Goal: Complete application form

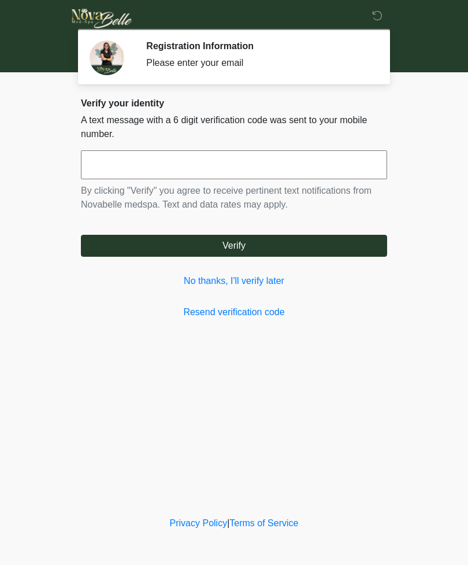
click at [225, 168] on input "text" at bounding box center [234, 164] width 306 height 29
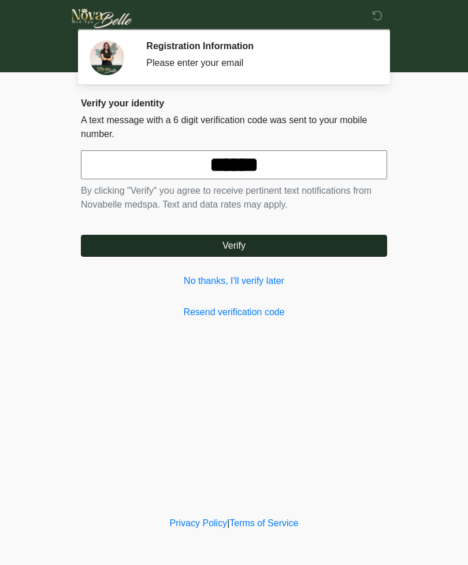
type input "******"
click at [268, 250] on button "Verify" at bounding box center [234, 246] width 306 height 22
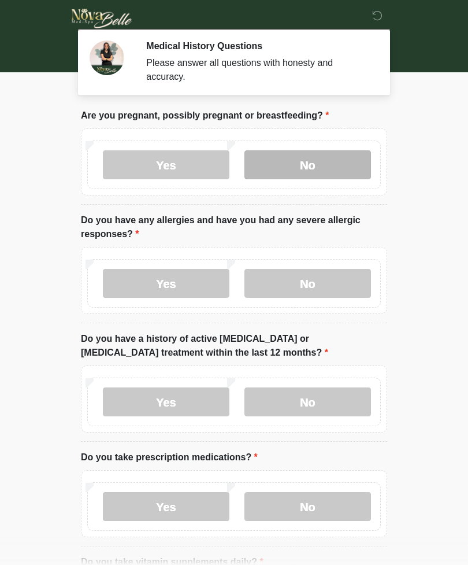
click at [323, 164] on label "No" at bounding box center [307, 164] width 127 height 29
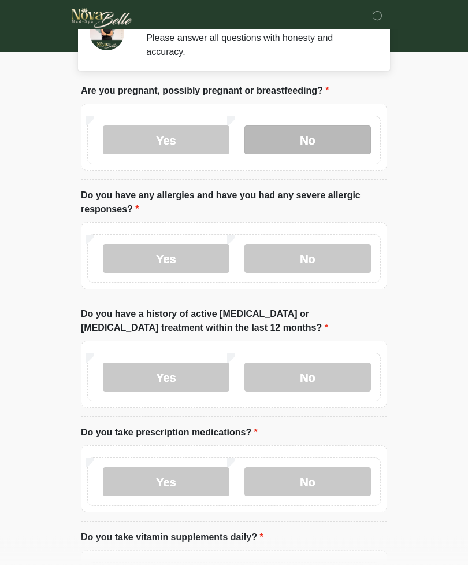
scroll to position [29, 0]
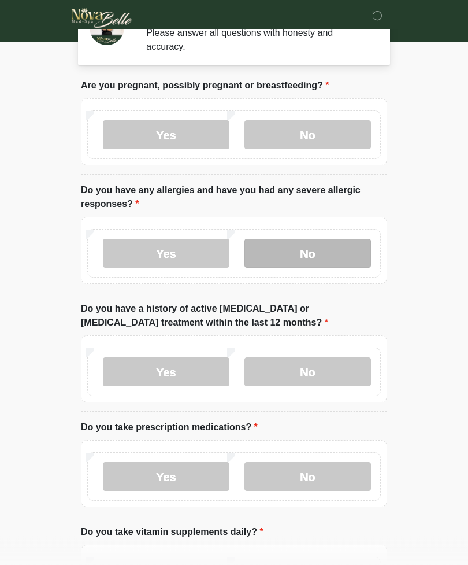
click at [329, 261] on label "No" at bounding box center [307, 253] width 127 height 29
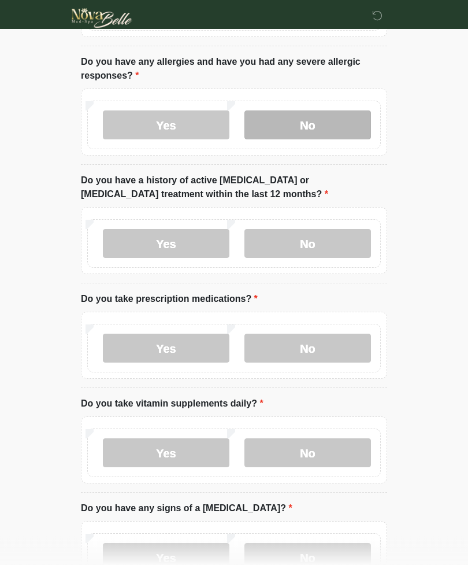
scroll to position [162, 0]
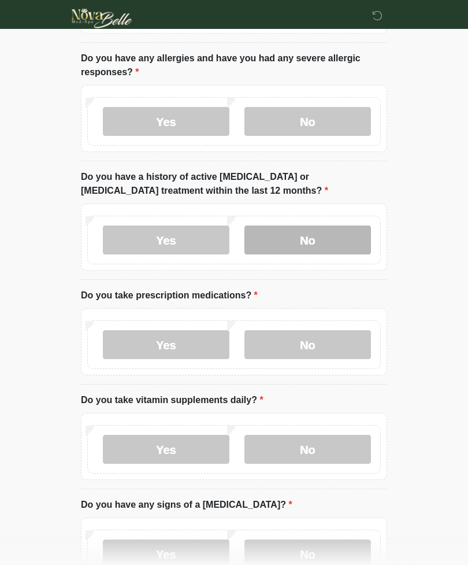
click at [338, 239] on label "No" at bounding box center [307, 239] width 127 height 29
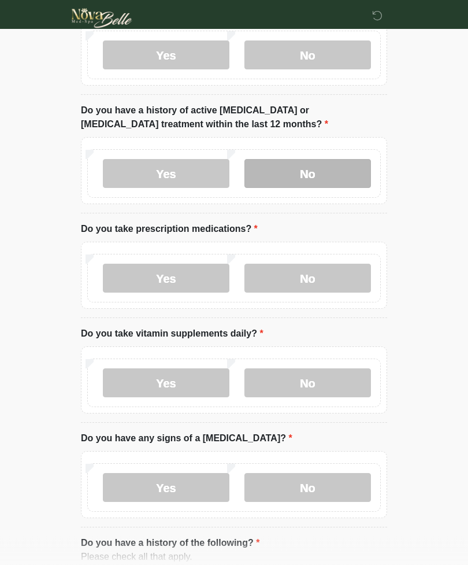
scroll to position [230, 0]
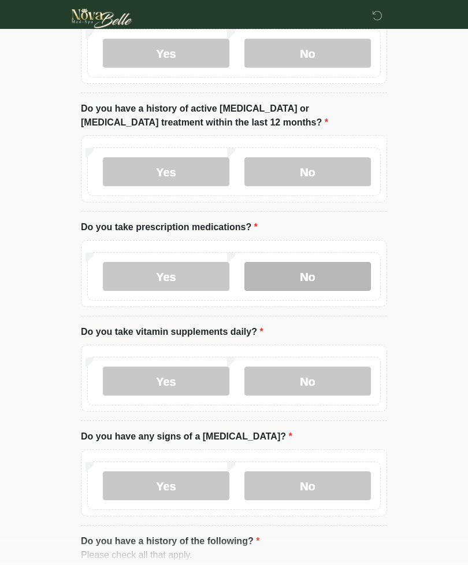
click at [335, 281] on label "No" at bounding box center [307, 276] width 127 height 29
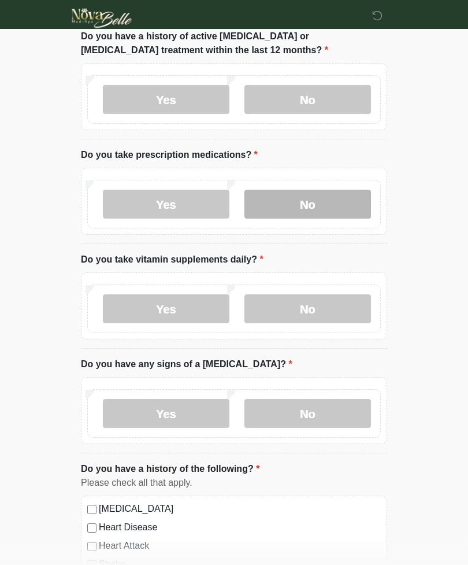
scroll to position [304, 0]
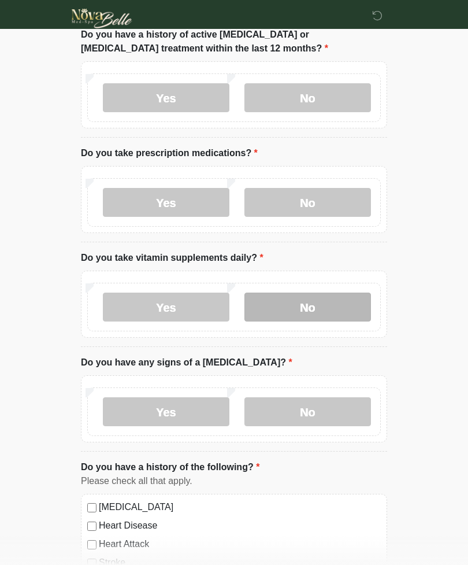
click at [329, 313] on label "No" at bounding box center [307, 306] width 127 height 29
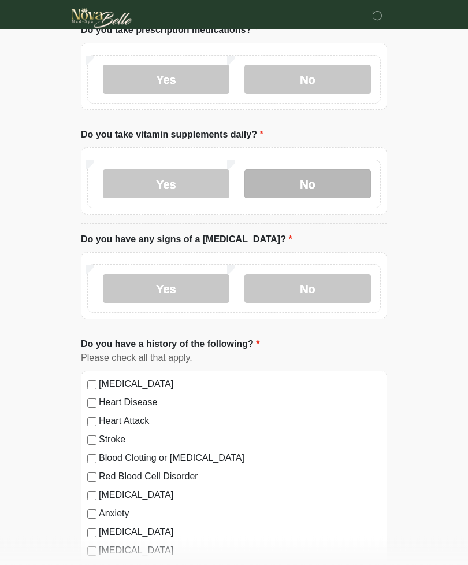
scroll to position [427, 0]
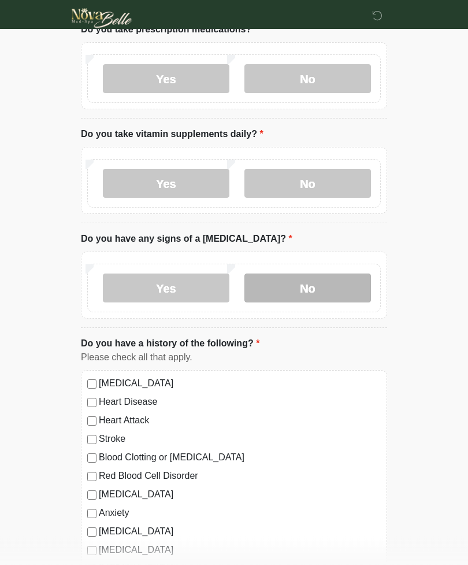
click at [319, 292] on label "No" at bounding box center [307, 288] width 127 height 29
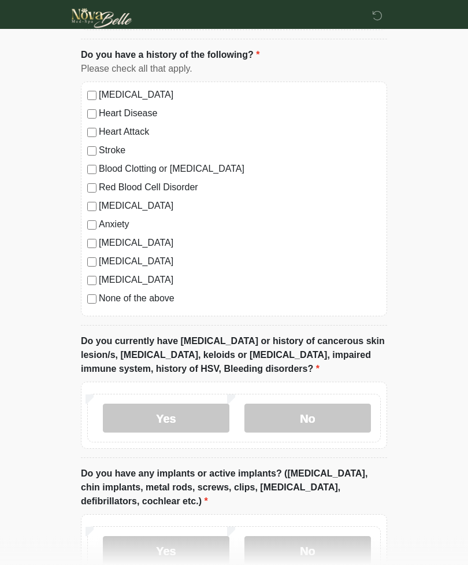
scroll to position [720, 0]
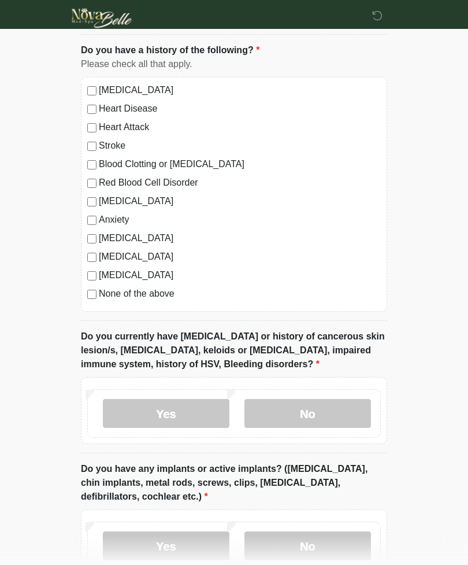
click at [91, 287] on div "None of the above" at bounding box center [234, 294] width 294 height 14
click at [103, 287] on label "None of the above" at bounding box center [240, 294] width 282 height 14
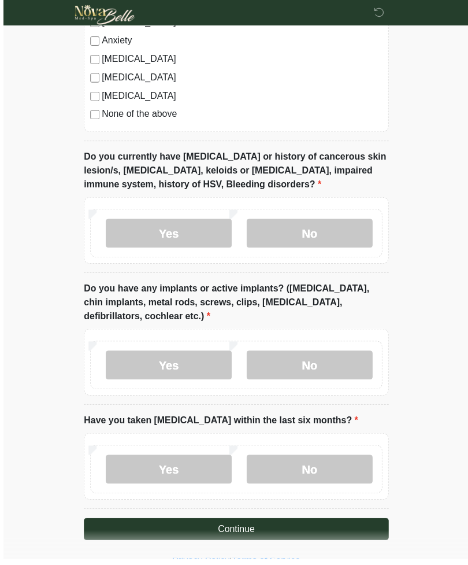
scroll to position [900, 0]
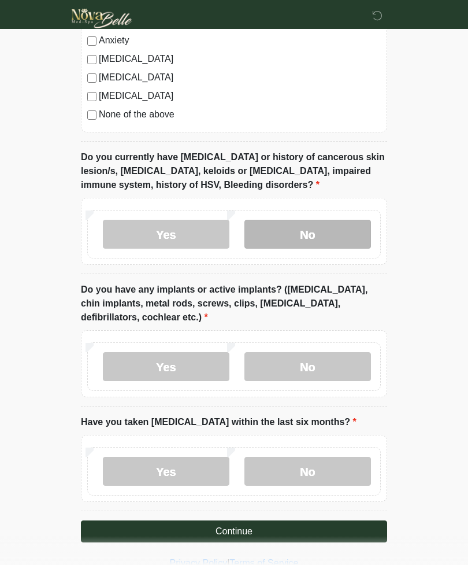
click at [332, 232] on label "No" at bounding box center [307, 234] width 127 height 29
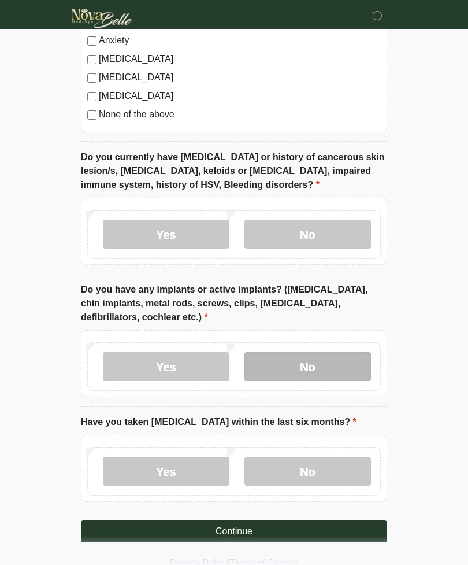
click at [322, 361] on label "No" at bounding box center [307, 366] width 127 height 29
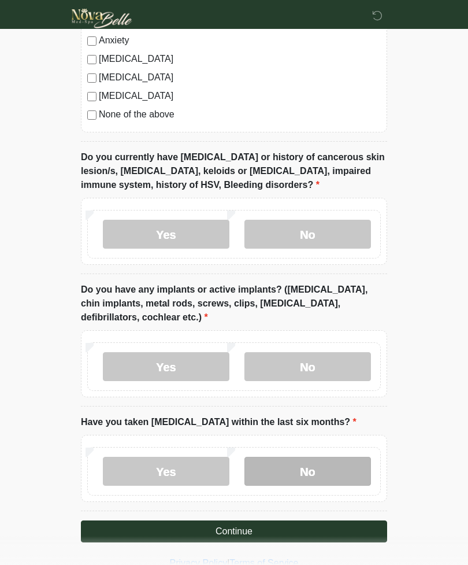
click at [310, 468] on label "No" at bounding box center [307, 471] width 127 height 29
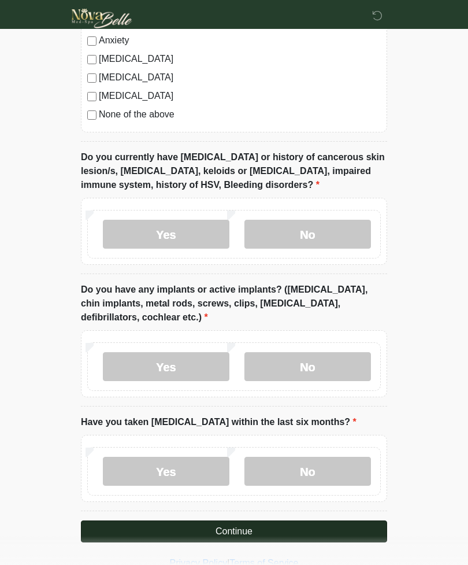
click at [327, 531] on button "Continue" at bounding box center [234, 531] width 306 height 22
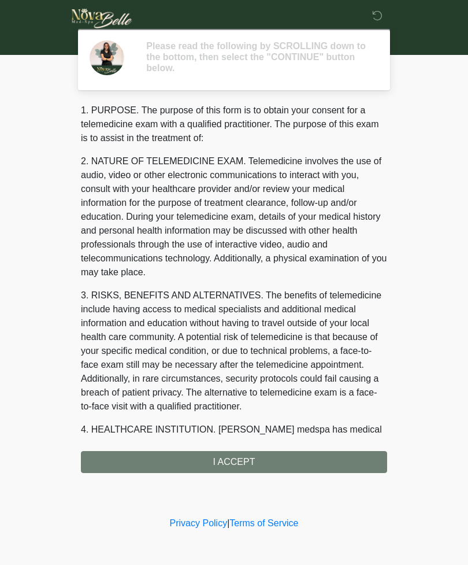
scroll to position [0, 0]
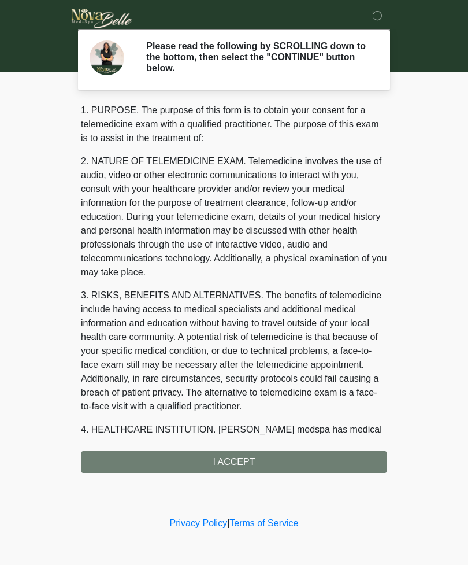
click at [318, 457] on div "1. PURPOSE. The purpose of this form is to obtain your consent for a telemedici…" at bounding box center [234, 287] width 306 height 369
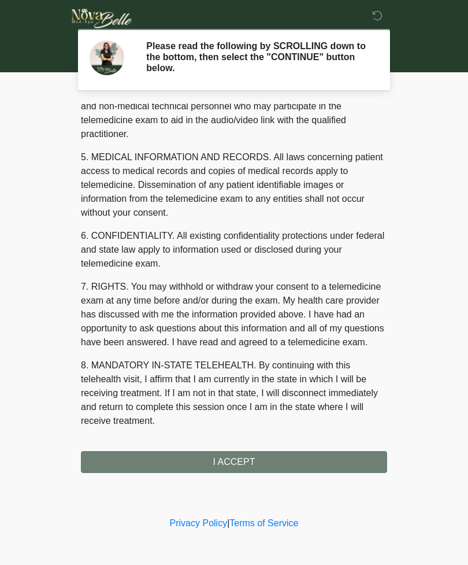
scroll to position [337, 0]
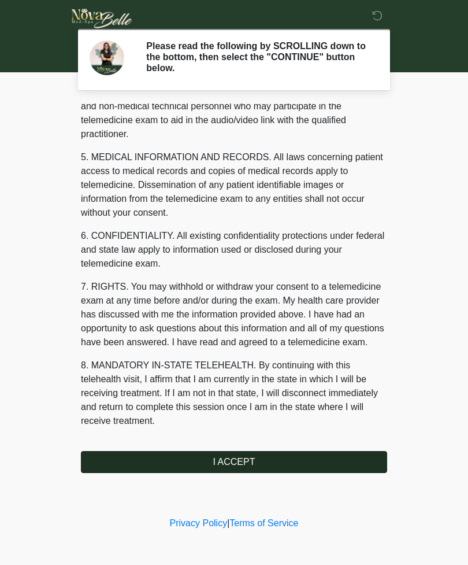
click at [302, 460] on button "I ACCEPT" at bounding box center [234, 462] width 306 height 22
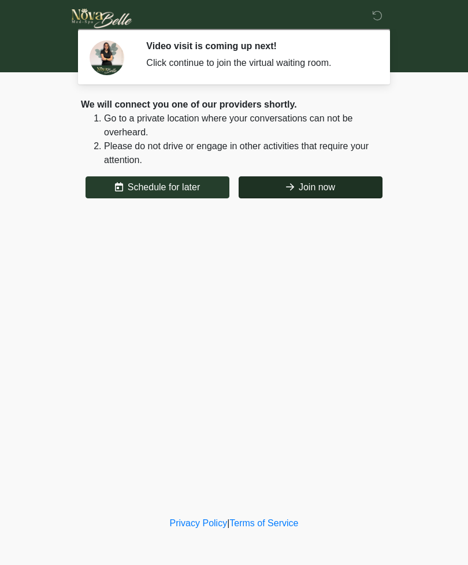
click at [340, 183] on button "Join now" at bounding box center [311, 187] width 144 height 22
